Goal: Task Accomplishment & Management: Manage account settings

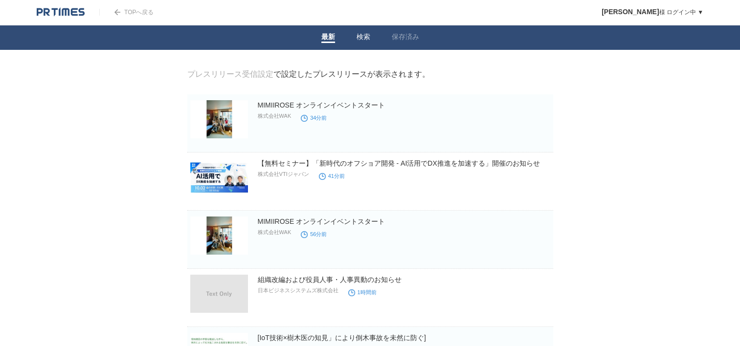
click at [365, 35] on link "検索" at bounding box center [363, 38] width 14 height 10
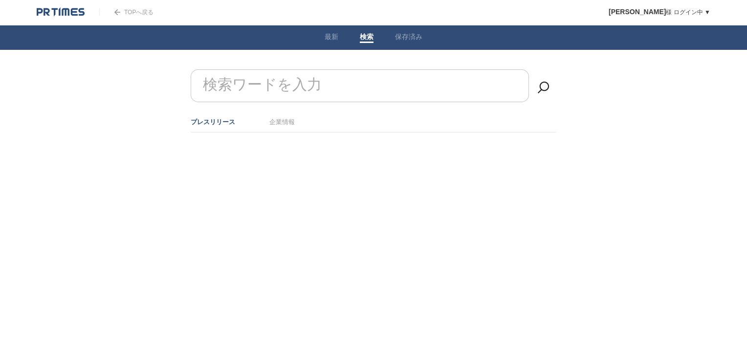
click at [295, 113] on ul "プレスリリース 企業情報" at bounding box center [374, 122] width 366 height 21
click at [289, 116] on li "企業情報" at bounding box center [281, 122] width 25 height 16
click at [282, 120] on link "企業情報" at bounding box center [281, 121] width 25 height 7
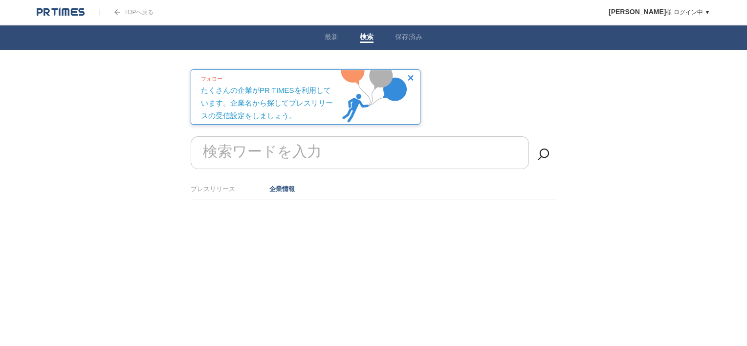
click at [217, 182] on li "プレスリリース" at bounding box center [213, 189] width 44 height 16
click at [219, 185] on link "プレスリリース" at bounding box center [213, 188] width 44 height 7
click at [413, 37] on link "保存済み" at bounding box center [408, 38] width 27 height 10
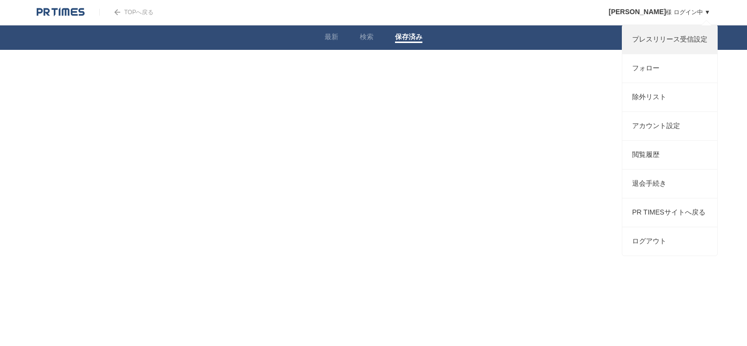
click at [660, 52] on link "プレスリリース受信設定" at bounding box center [669, 39] width 95 height 28
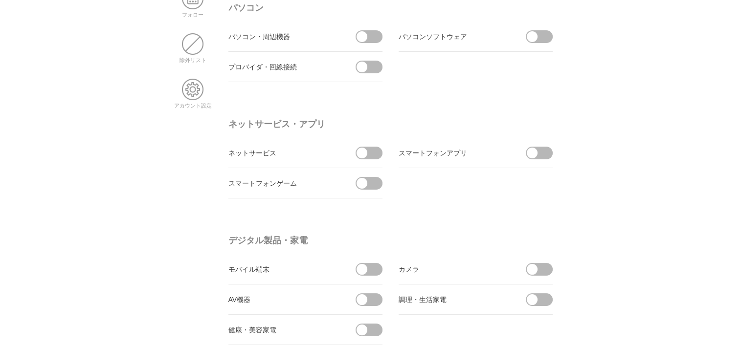
scroll to position [147, 0]
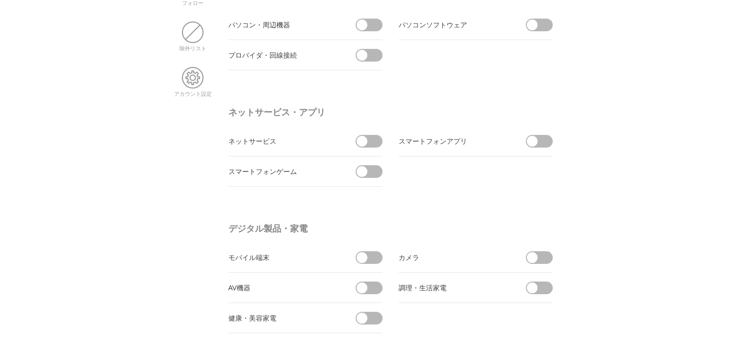
click at [363, 139] on span at bounding box center [361, 141] width 11 height 11
click at [0, 0] on input "checkbox" at bounding box center [0, 0] width 0 height 0
click at [544, 139] on span at bounding box center [542, 141] width 21 height 13
click at [0, 0] on input "checkbox" at bounding box center [0, 0] width 0 height 0
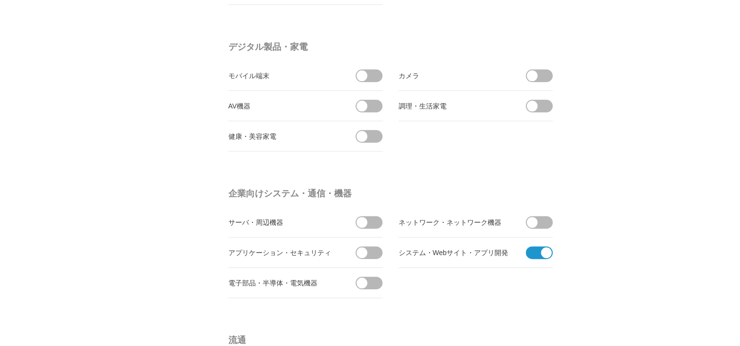
scroll to position [342, 0]
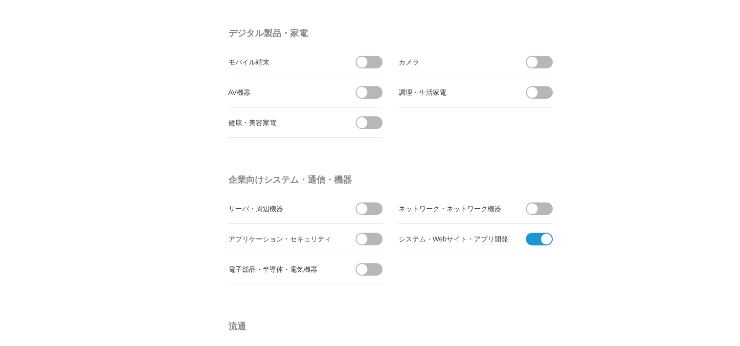
click at [372, 237] on span at bounding box center [372, 239] width 21 height 13
click at [0, 0] on input "checkbox" at bounding box center [0, 0] width 0 height 0
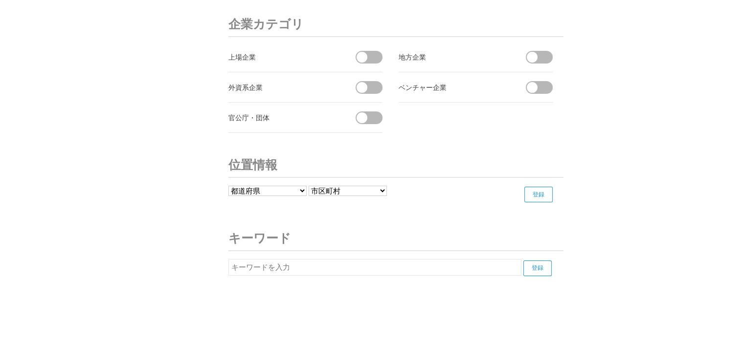
scroll to position [3454, 0]
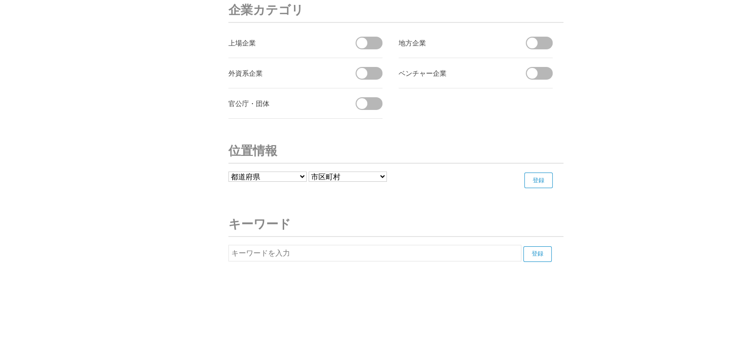
click at [398, 245] on input "text" at bounding box center [374, 253] width 293 height 17
type input "り"
type input "李"
type input "り"
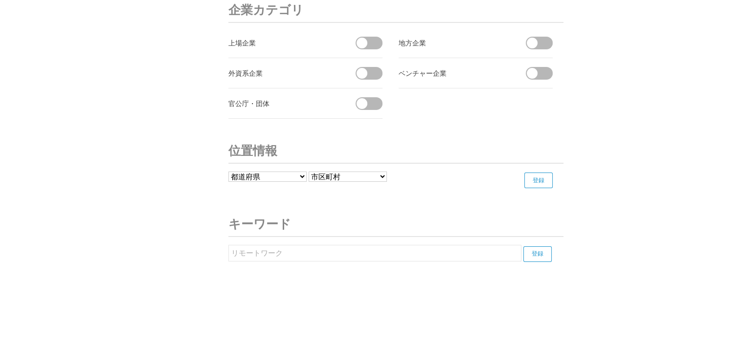
click at [546, 246] on input "登録" at bounding box center [537, 254] width 28 height 16
click at [372, 245] on input "リモートワーク" at bounding box center [374, 253] width 293 height 17
type input "リ"
click at [546, 247] on input "登録" at bounding box center [537, 254] width 28 height 16
click at [409, 247] on input "テレワーク" at bounding box center [374, 253] width 293 height 17
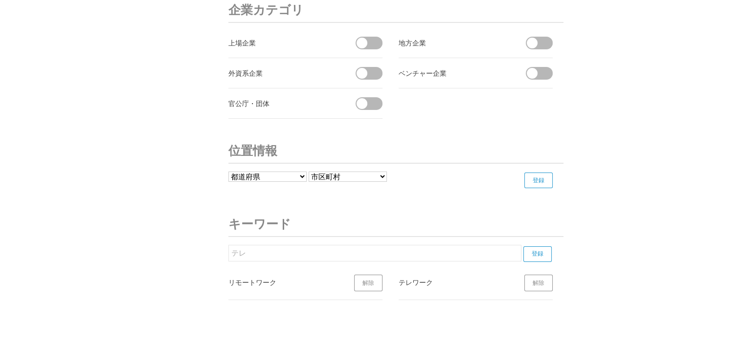
type input "テ"
type input "フルリモート"
click at [535, 246] on input "登録" at bounding box center [537, 254] width 28 height 16
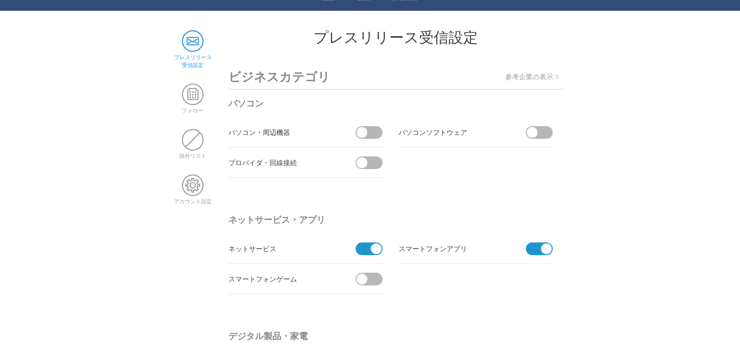
scroll to position [0, 0]
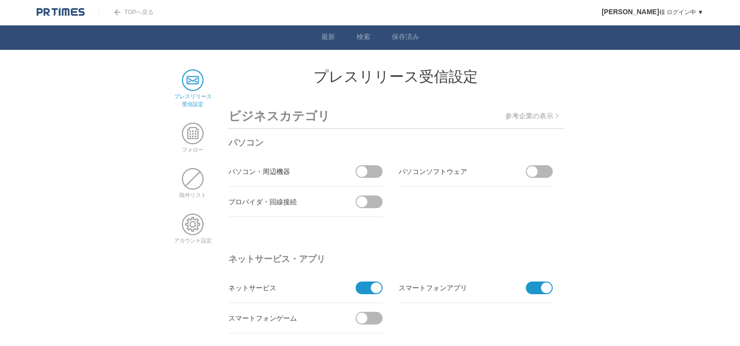
click at [134, 12] on link "TOPへ戻る" at bounding box center [126, 12] width 54 height 7
